Goal: Transaction & Acquisition: Purchase product/service

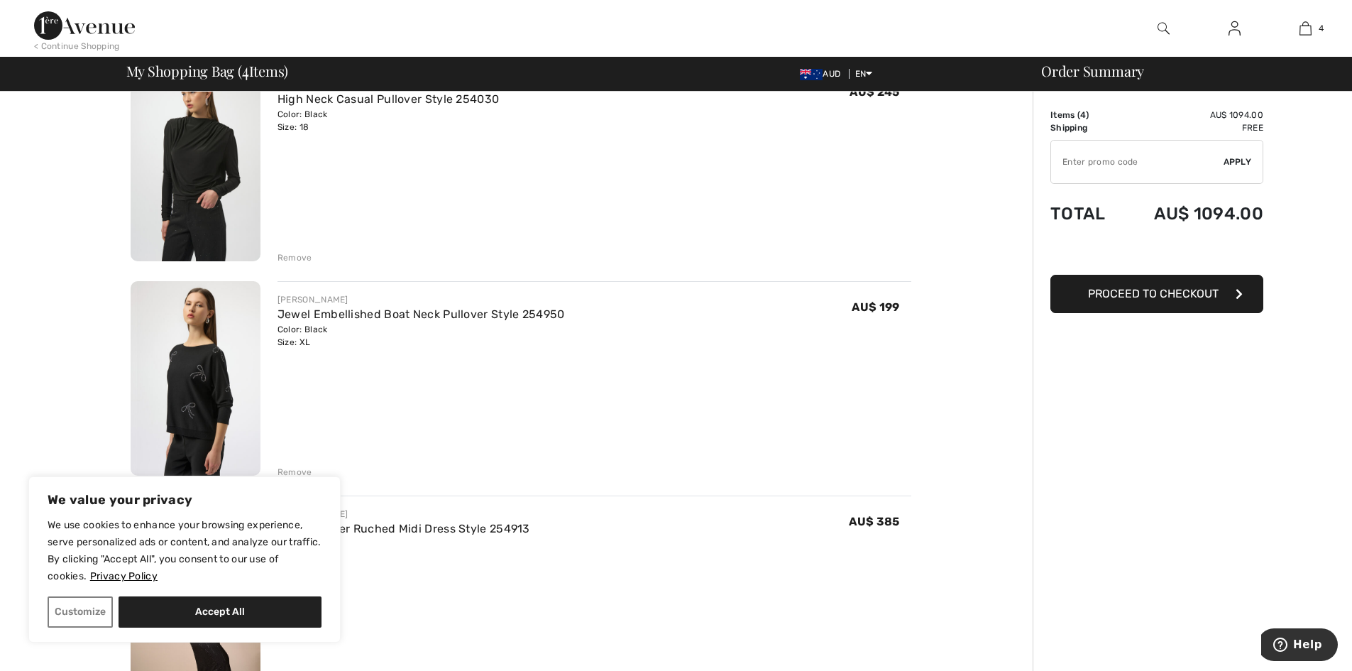
drag, startPoint x: 283, startPoint y: 470, endPoint x: 317, endPoint y: 454, distance: 36.8
click at [284, 469] on div "Remove" at bounding box center [295, 472] width 35 height 13
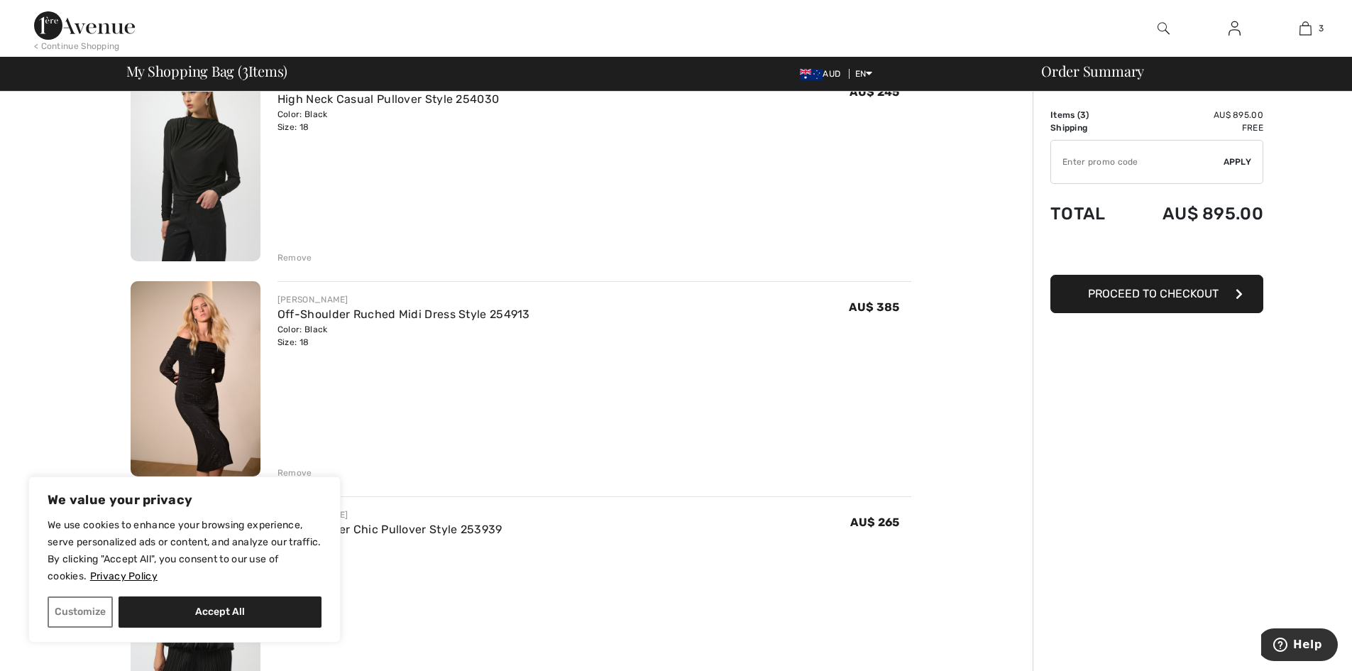
drag, startPoint x: 288, startPoint y: 469, endPoint x: 625, endPoint y: 406, distance: 343.1
click at [289, 469] on div "Remove" at bounding box center [295, 472] width 35 height 13
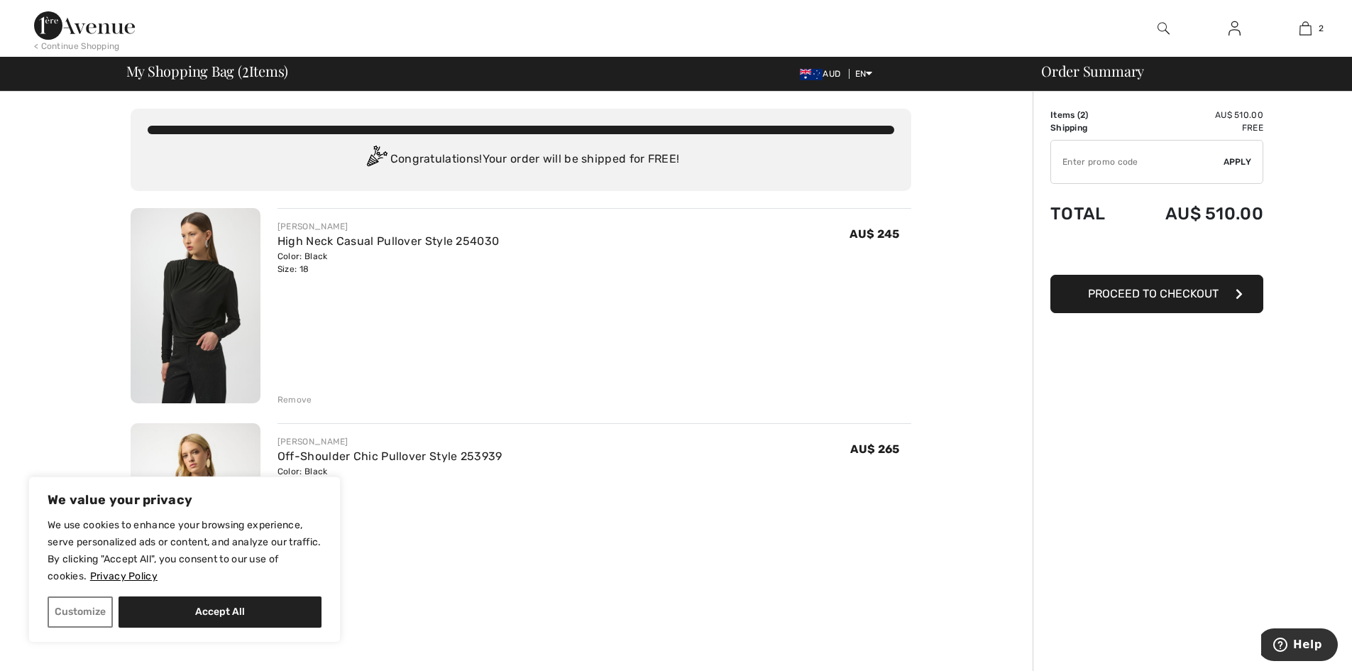
click at [304, 399] on div "Remove" at bounding box center [295, 399] width 35 height 13
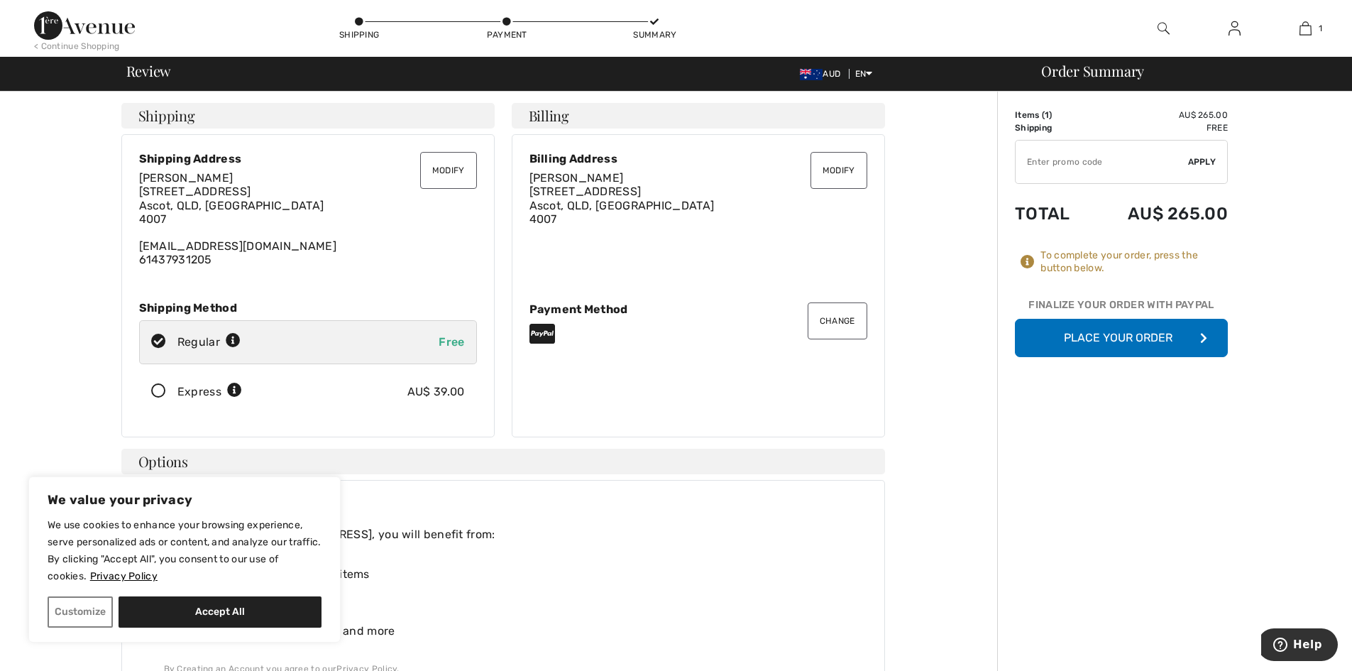
click at [1103, 333] on button "Place Your Order" at bounding box center [1121, 338] width 213 height 38
